Goal: Transaction & Acquisition: Purchase product/service

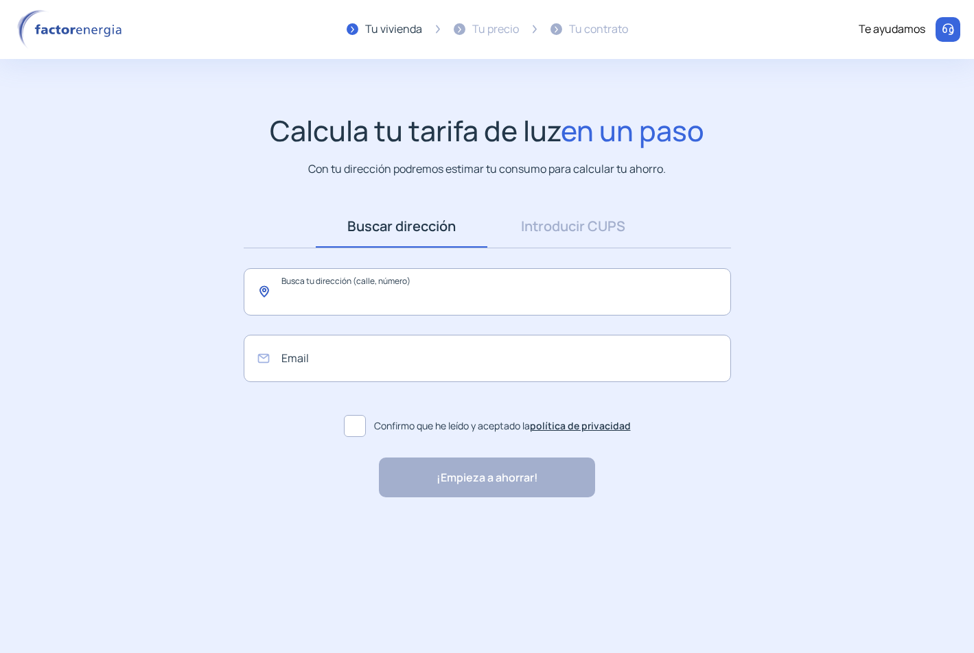
click at [473, 290] on input "text" at bounding box center [487, 291] width 487 height 47
click at [592, 231] on link "Introducir CUPS" at bounding box center [573, 226] width 172 height 43
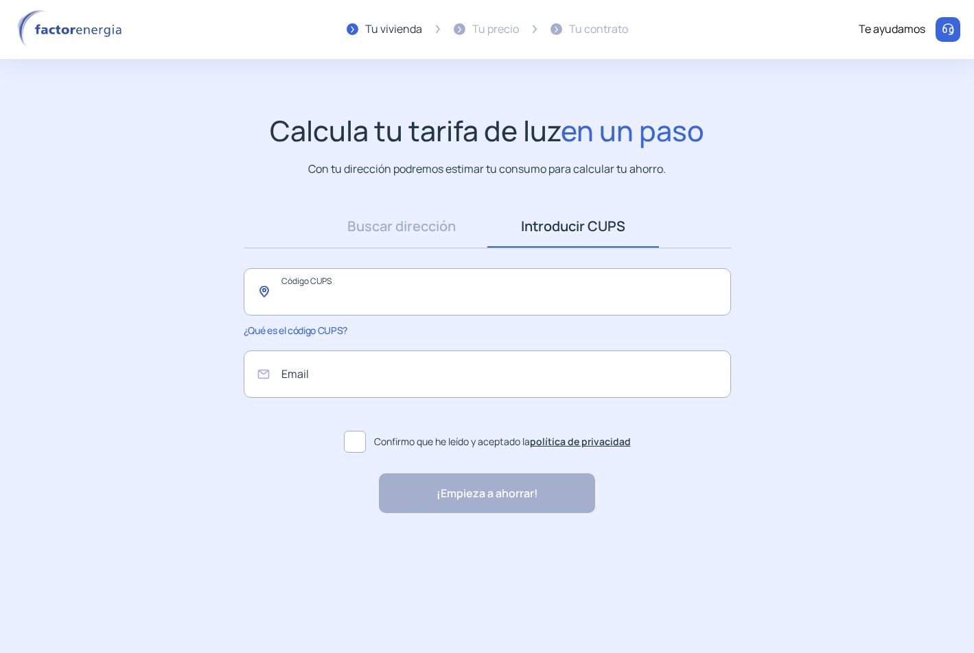
click at [347, 295] on input "text" at bounding box center [487, 291] width 487 height 47
type input "*"
click at [322, 371] on input "email" at bounding box center [487, 374] width 487 height 47
type input "***"
click at [384, 439] on span "Confirmo que he leído y aceptado la política de privacidad" at bounding box center [502, 441] width 257 height 15
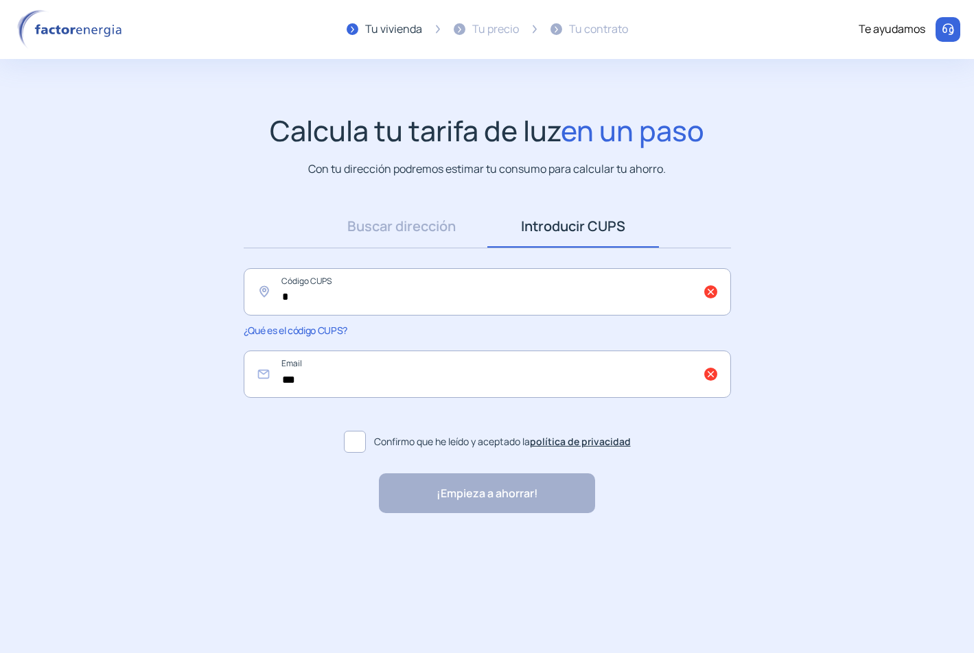
click at [579, 514] on div "Calcula tu tarifa de luz en un paso Con tu dirección podremos estimar tu consum…" at bounding box center [487, 348] width 974 height 469
click at [536, 502] on div "¡Empieza a ahorrar! "Excelente servicio y atención al cliente" "Respeto por el …" at bounding box center [487, 493] width 216 height 40
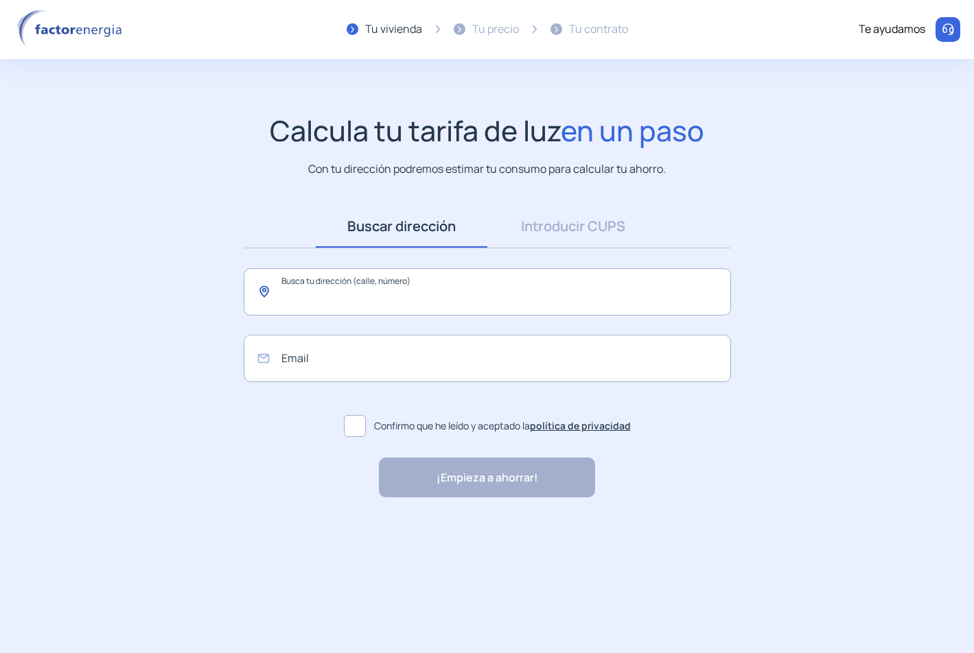
click at [442, 298] on input "text" at bounding box center [487, 291] width 487 height 47
